Goal: Transaction & Acquisition: Purchase product/service

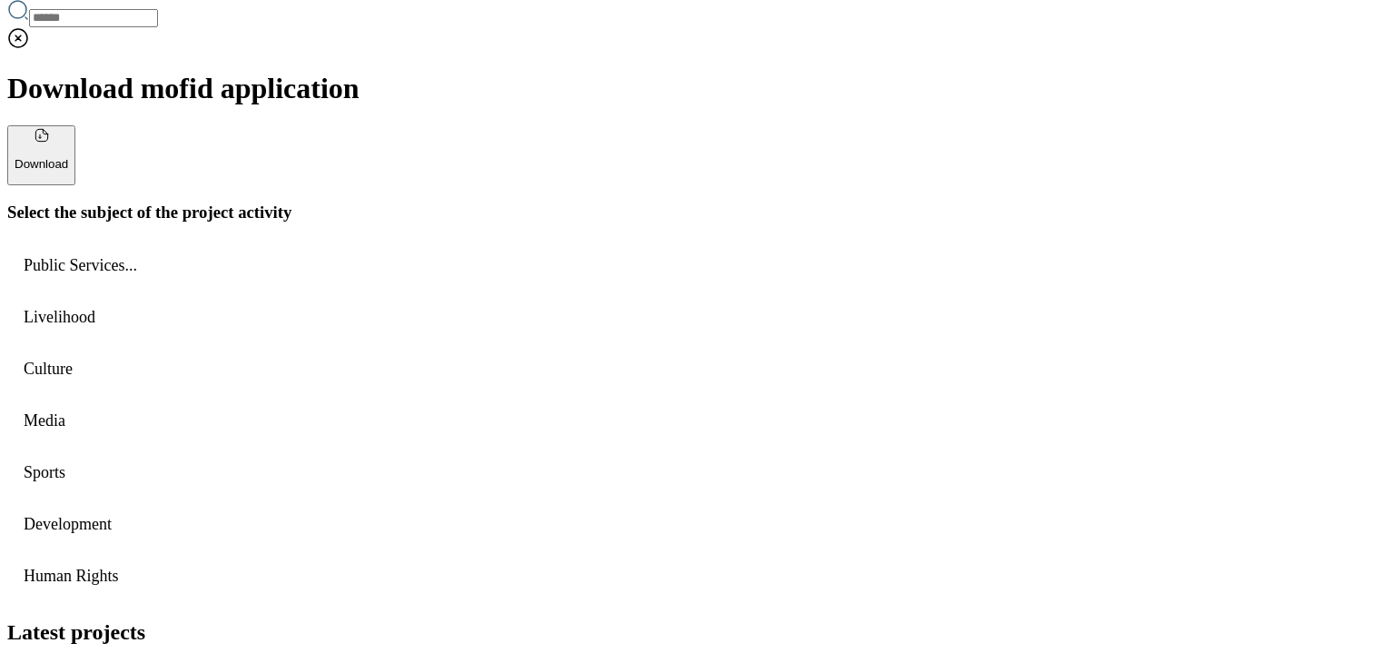
scroll to position [675, 0]
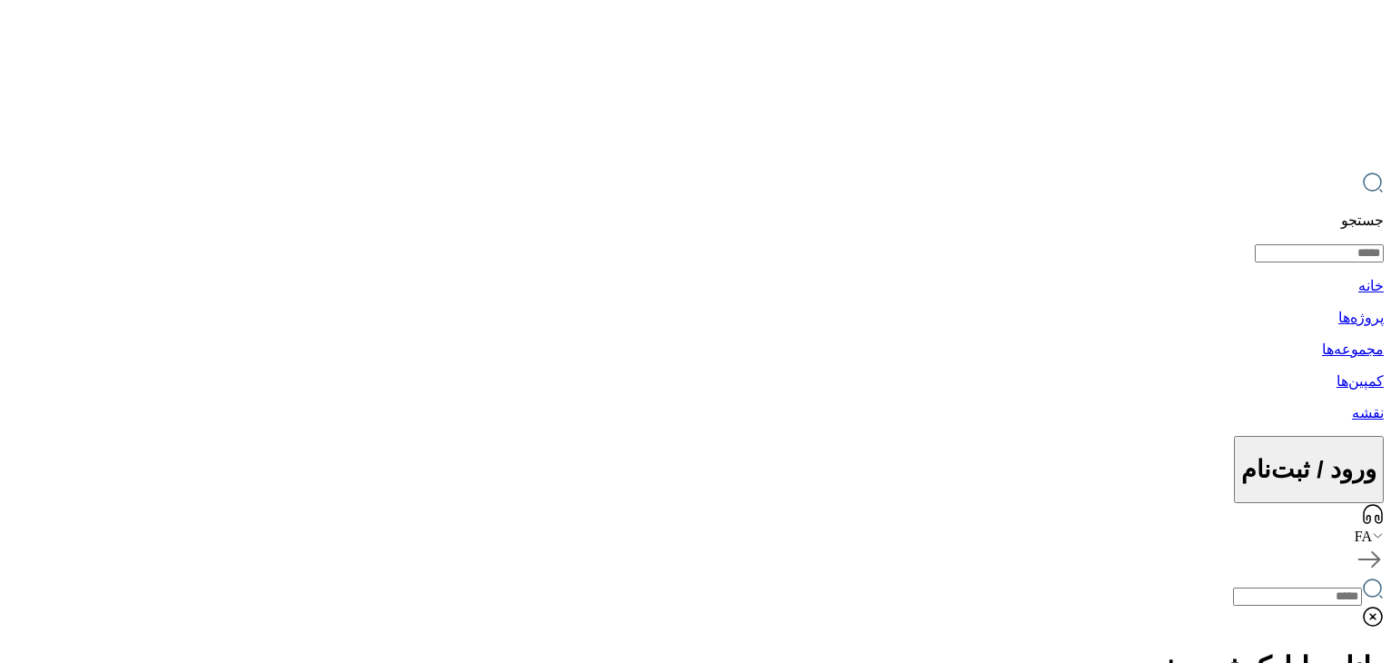
scroll to position [98, 0]
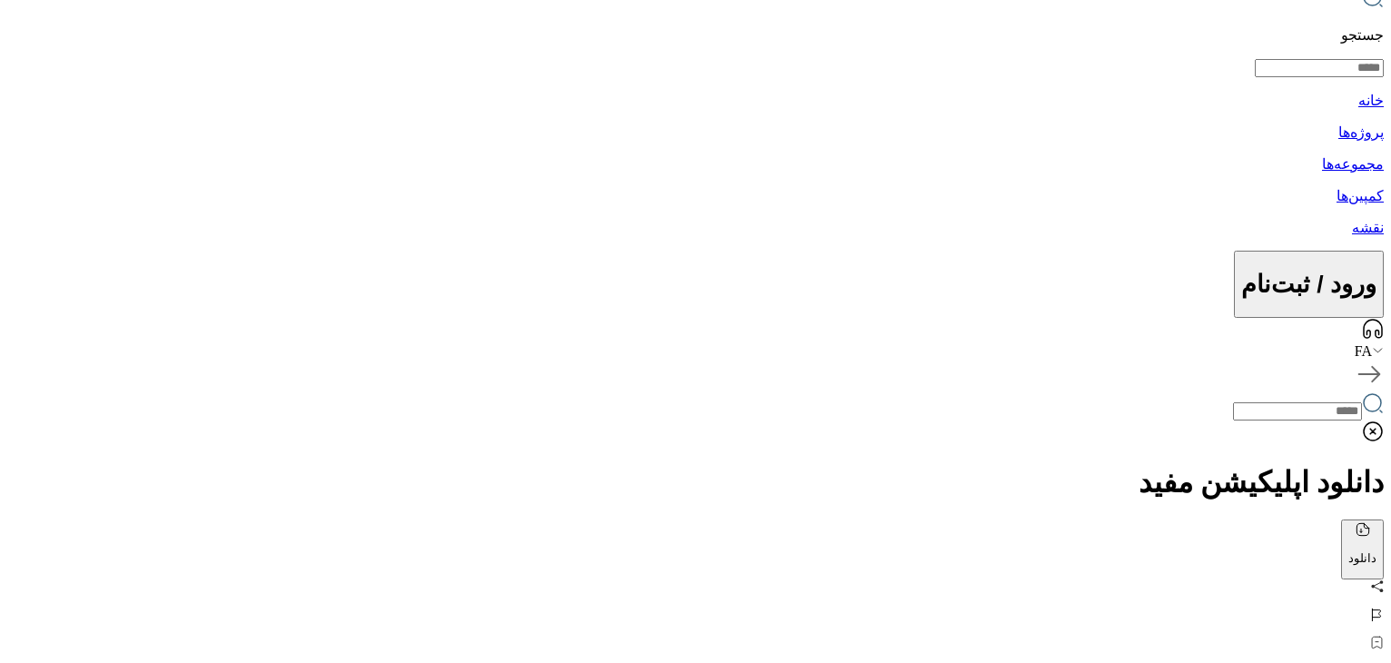
scroll to position [287, 0]
